Goal: Check status: Check status

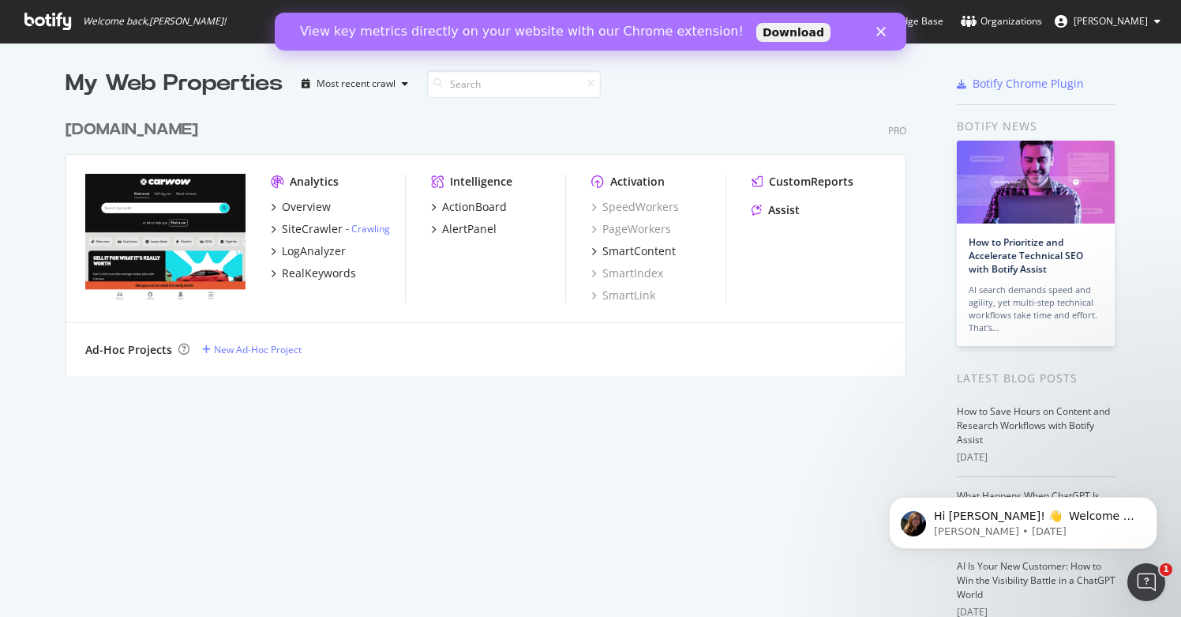
click at [882, 34] on icon "Close" at bounding box center [881, 31] width 9 height 9
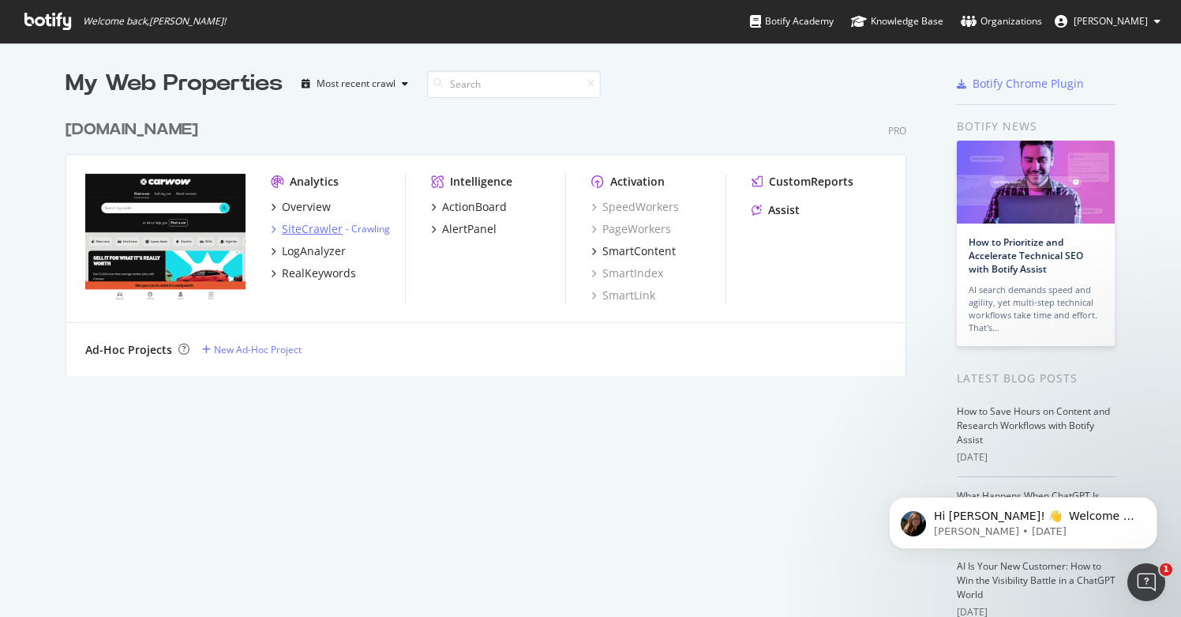
click at [275, 231] on icon "grid" at bounding box center [273, 229] width 5 height 8
